Goal: Transaction & Acquisition: Purchase product/service

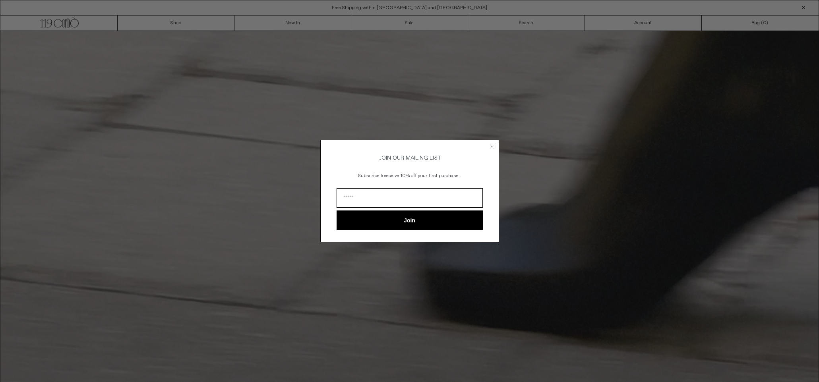
click at [491, 143] on circle "Close dialog" at bounding box center [492, 147] width 8 height 8
click at [267, 27] on div "Close dialog JOIN OUR MAILING LIST Subscribe to receive 10% off your first purc…" at bounding box center [409, 191] width 819 height 382
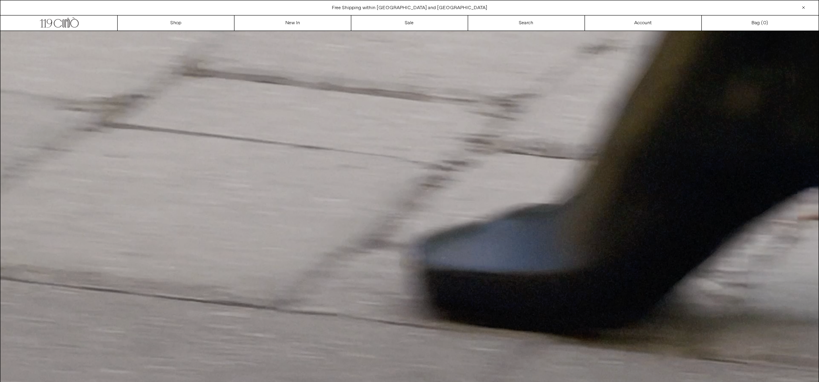
click at [270, 26] on div "Close dialog JOIN OUR MAILING LIST Subscribe to receive 10% off your first purc…" at bounding box center [409, 191] width 819 height 382
click at [299, 26] on link "New In" at bounding box center [292, 22] width 117 height 15
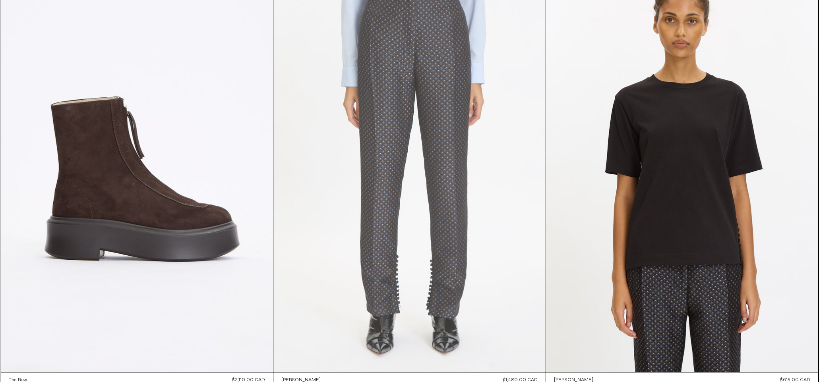
scroll to position [5262, 0]
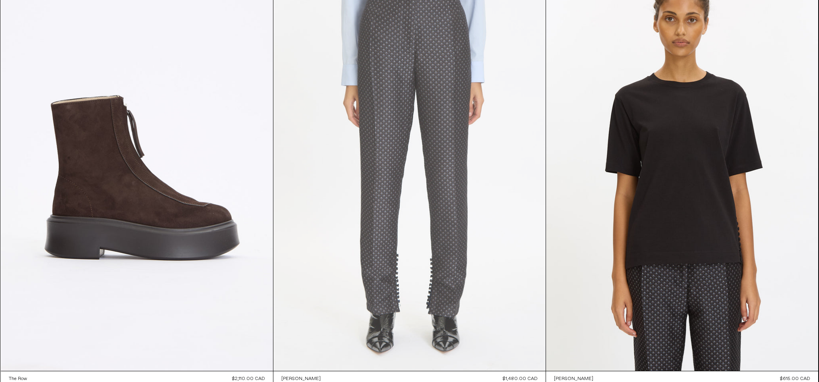
click at [404, 201] on at bounding box center [409, 167] width 272 height 408
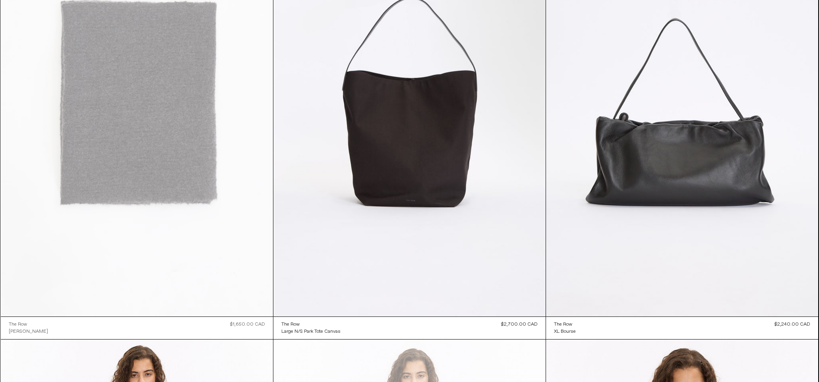
scroll to position [12654, 0]
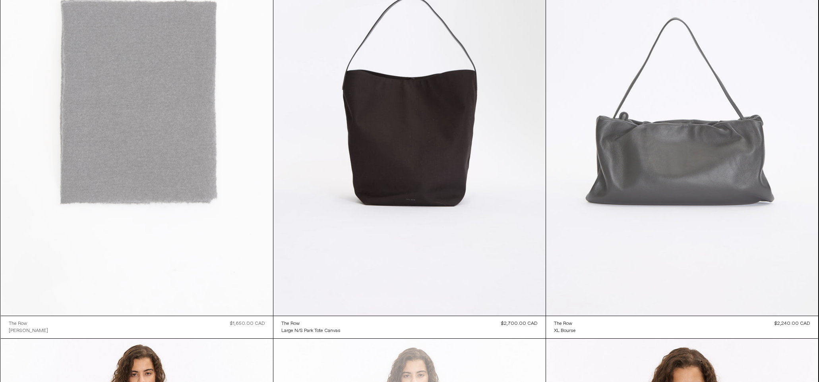
click at [677, 101] on at bounding box center [682, 111] width 272 height 408
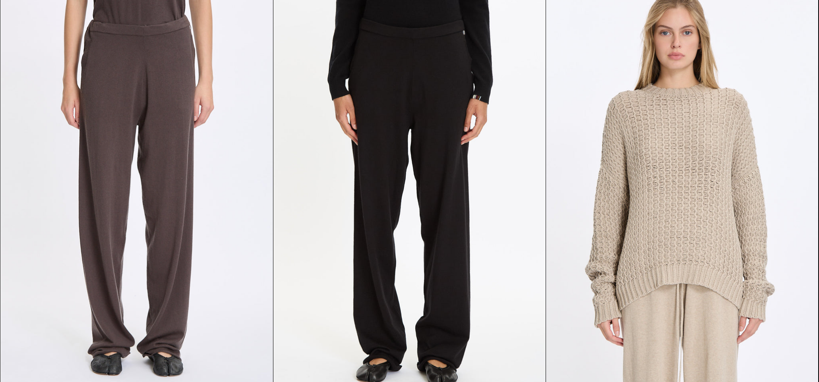
scroll to position [29846, 0]
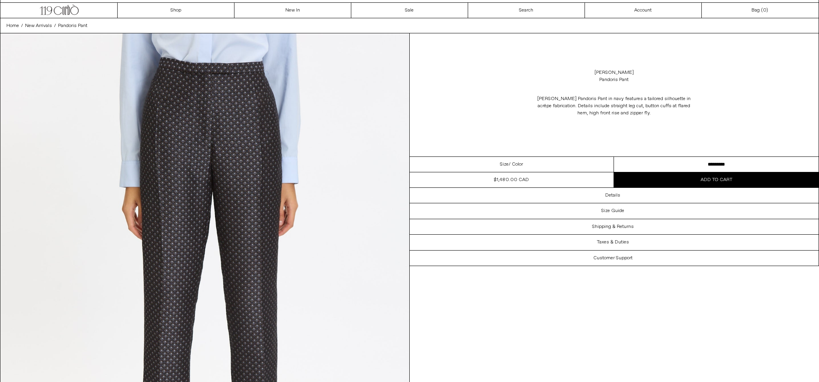
scroll to position [14, 0]
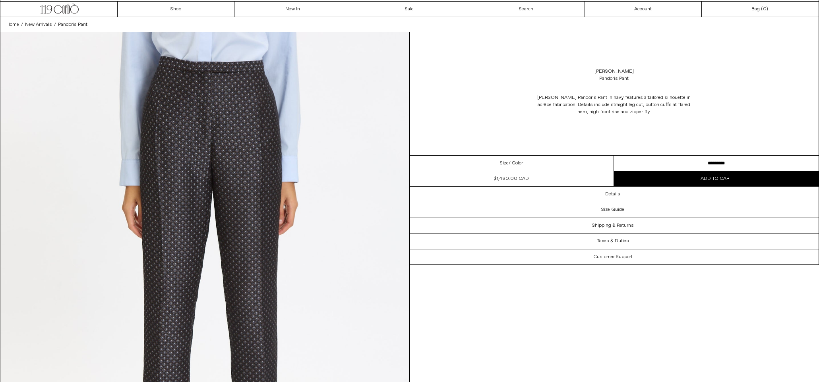
drag, startPoint x: 655, startPoint y: 162, endPoint x: 637, endPoint y: 161, distance: 18.3
click at [655, 162] on select "**********" at bounding box center [716, 163] width 205 height 15
click at [637, 161] on select "**********" at bounding box center [716, 163] width 205 height 15
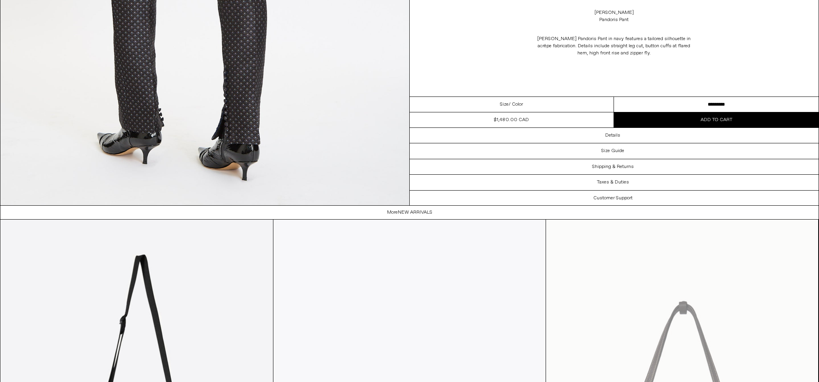
scroll to position [1372, 0]
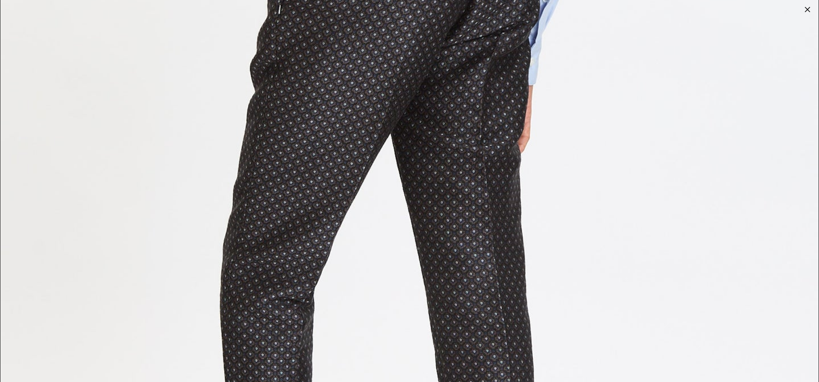
scroll to position [2311, 0]
click at [225, 92] on img at bounding box center [409, 247] width 818 height 1023
click at [806, 8] on div at bounding box center [807, 9] width 11 height 11
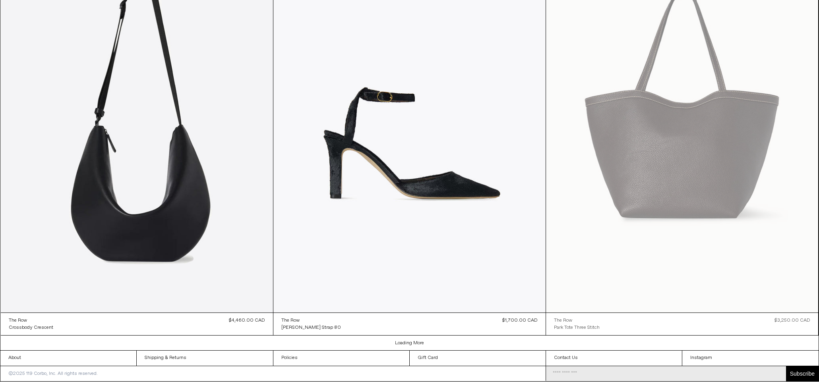
scroll to position [1178, 0]
